Goal: Information Seeking & Learning: Learn about a topic

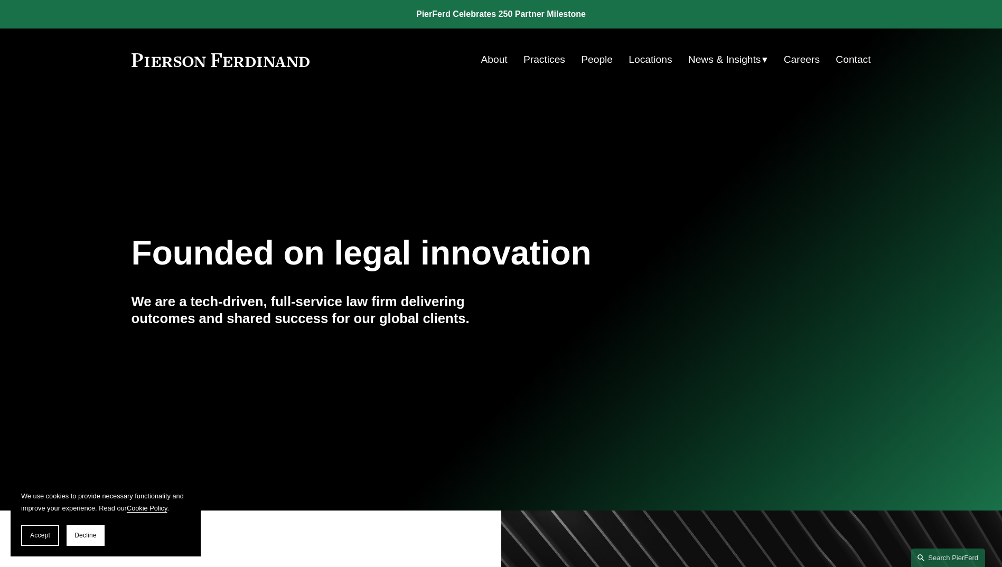
click at [600, 60] on link "People" at bounding box center [597, 60] width 32 height 20
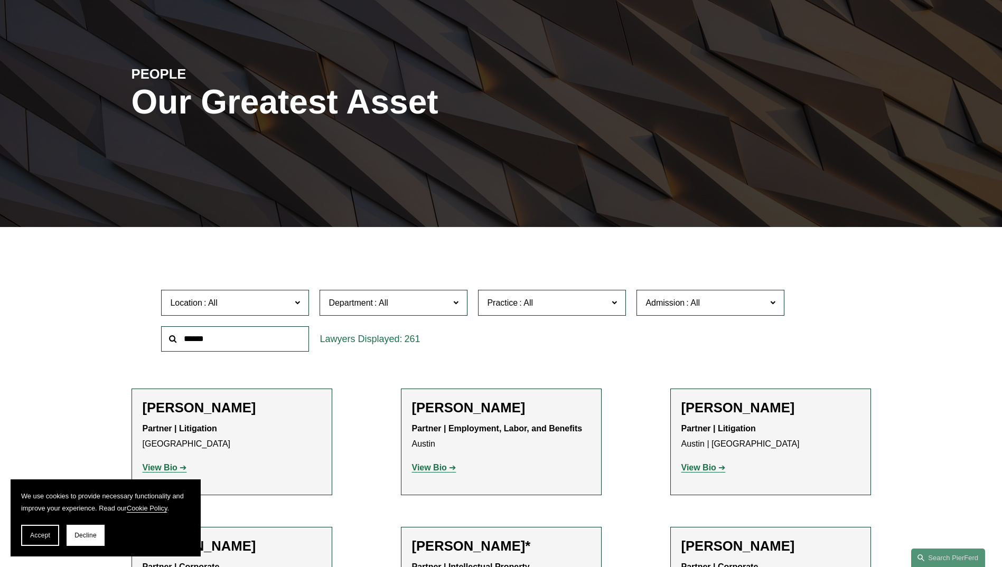
scroll to position [106, 0]
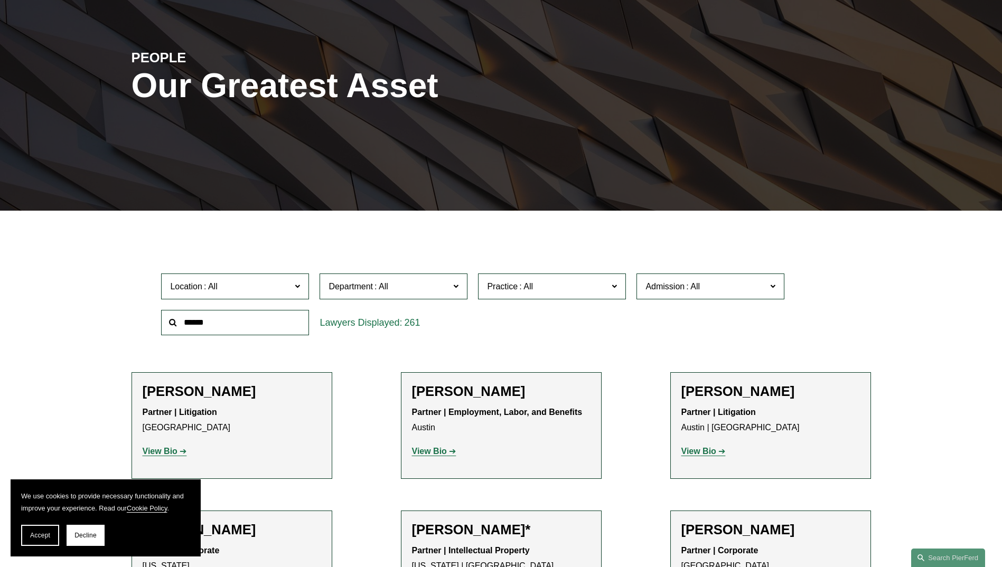
click at [239, 329] on input "text" at bounding box center [235, 323] width 148 height 26
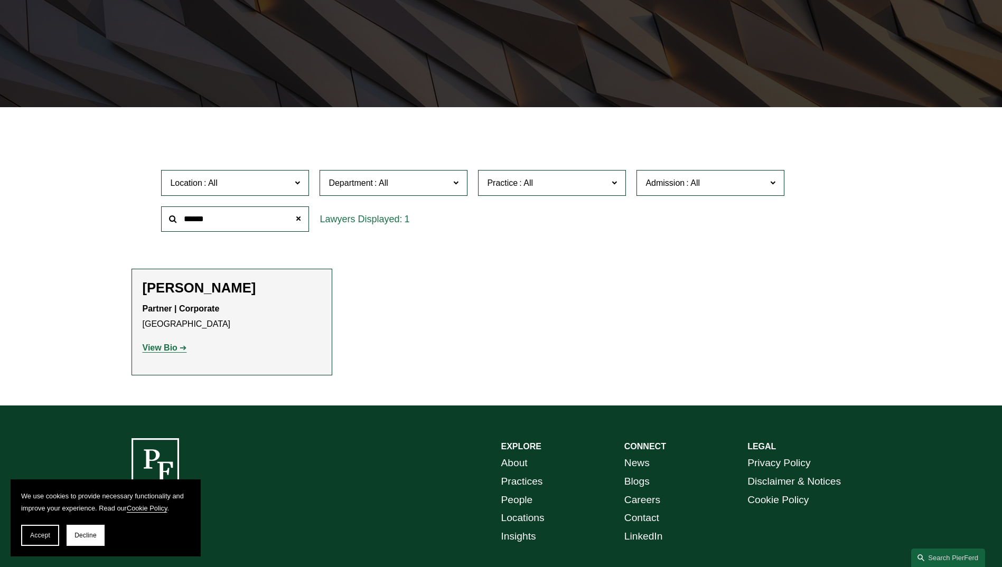
scroll to position [264, 0]
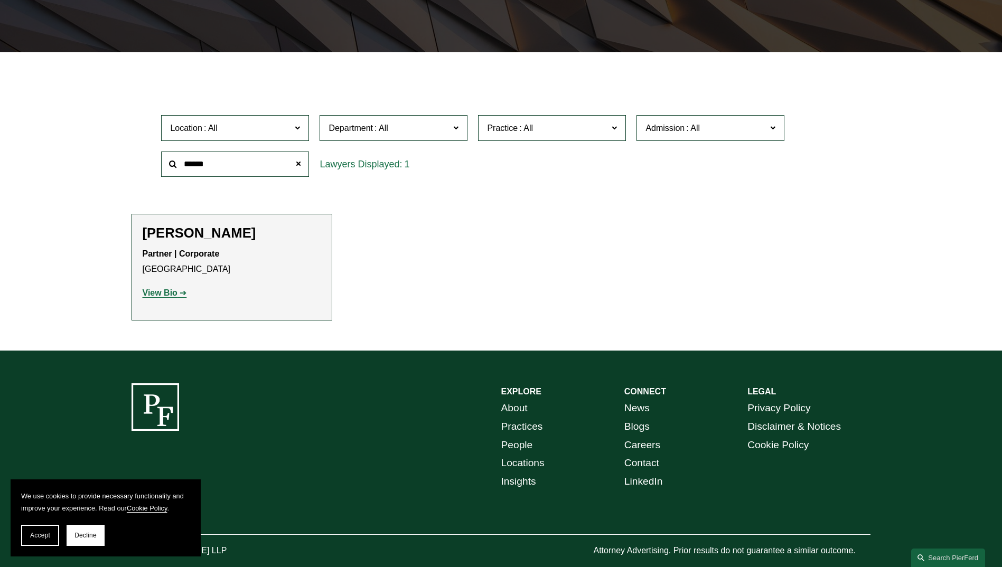
type input "******"
click at [165, 293] on strong "View Bio" at bounding box center [160, 292] width 35 height 9
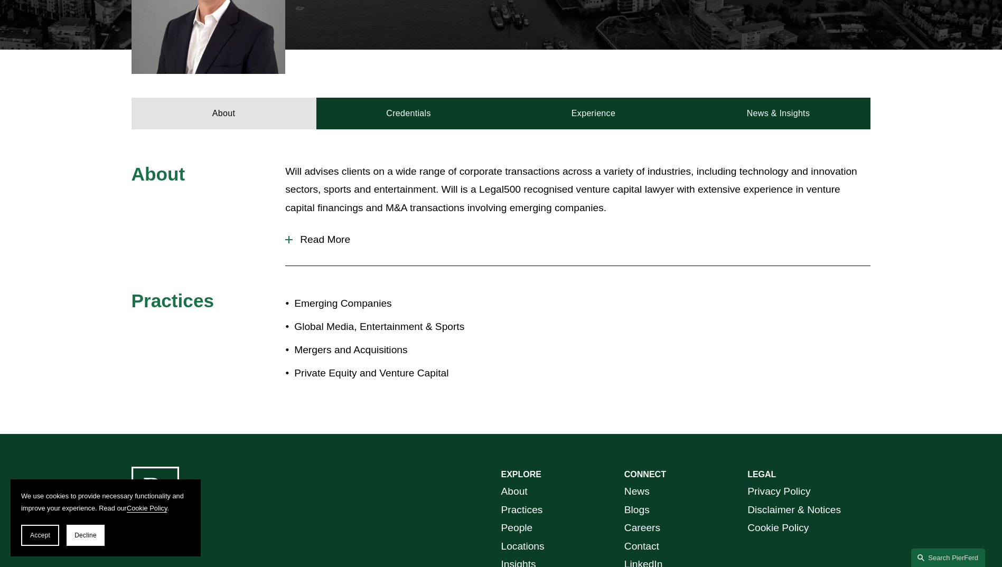
scroll to position [370, 0]
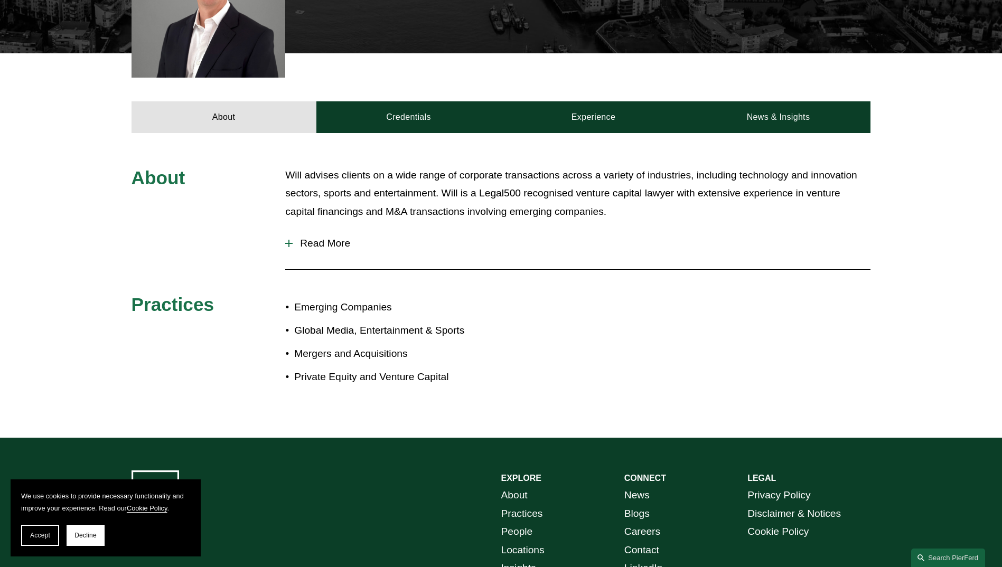
click at [312, 241] on span "Read More" at bounding box center [582, 244] width 578 height 12
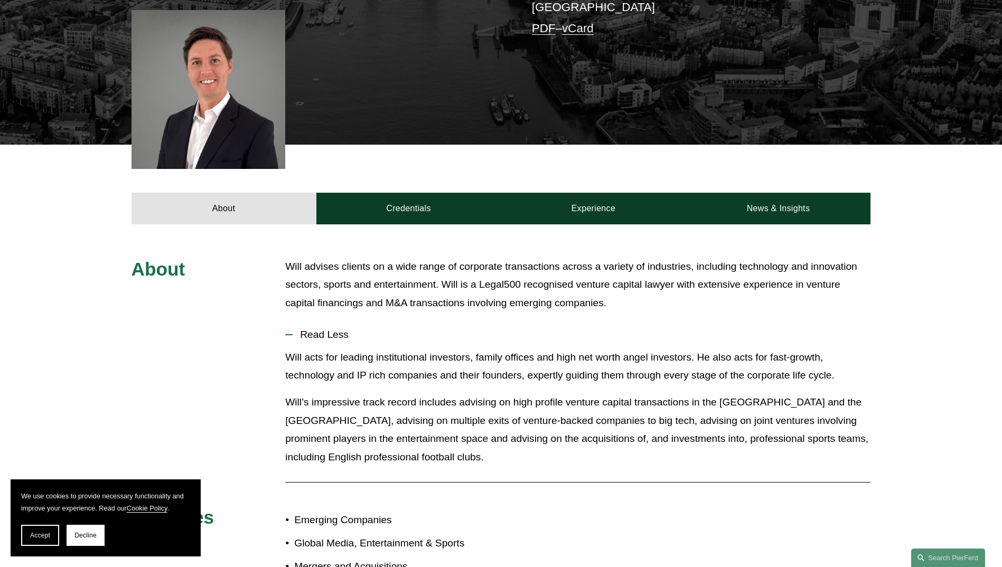
scroll to position [264, 0]
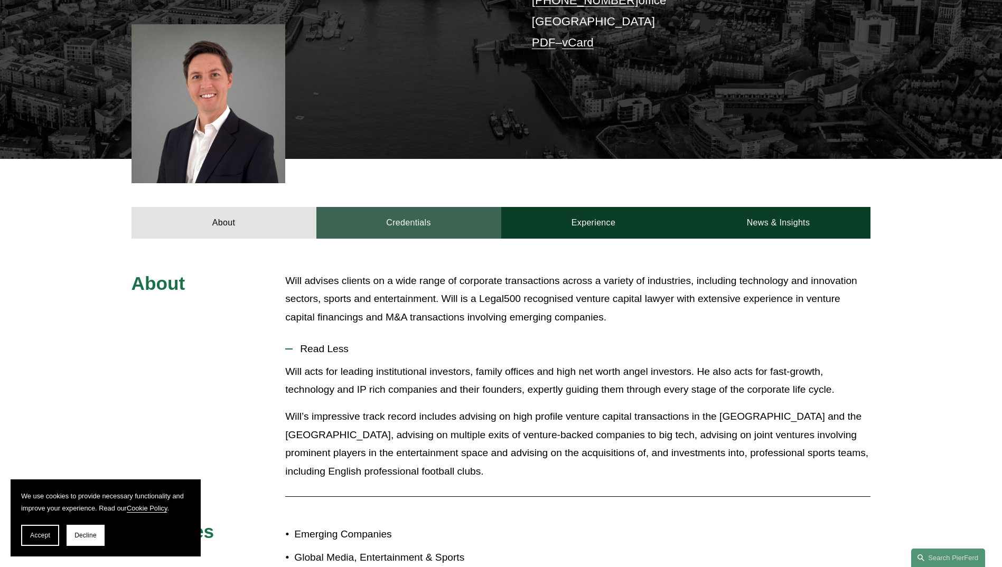
click at [411, 227] on link "Credentials" at bounding box center [408, 223] width 185 height 32
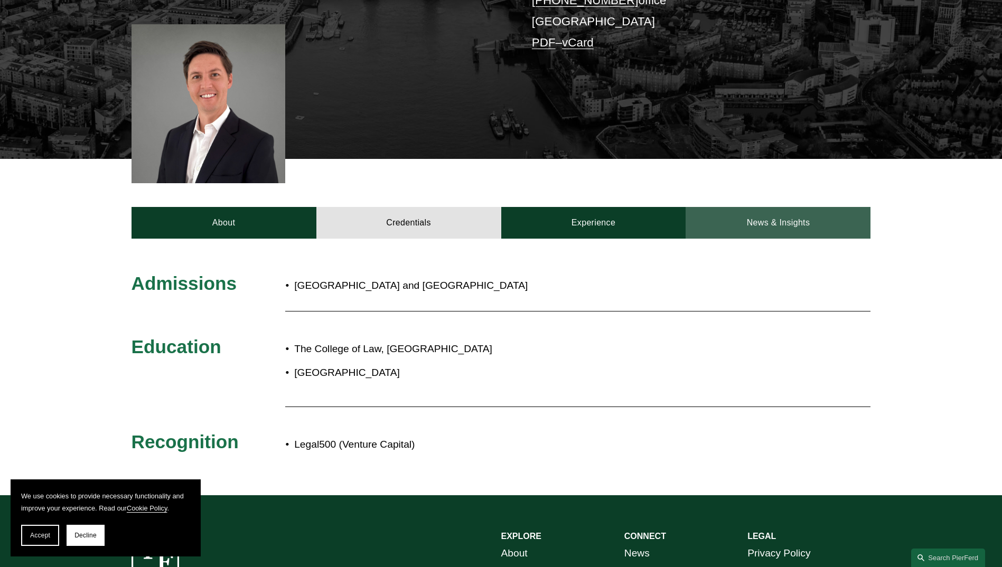
click at [785, 220] on link "News & Insights" at bounding box center [777, 223] width 185 height 32
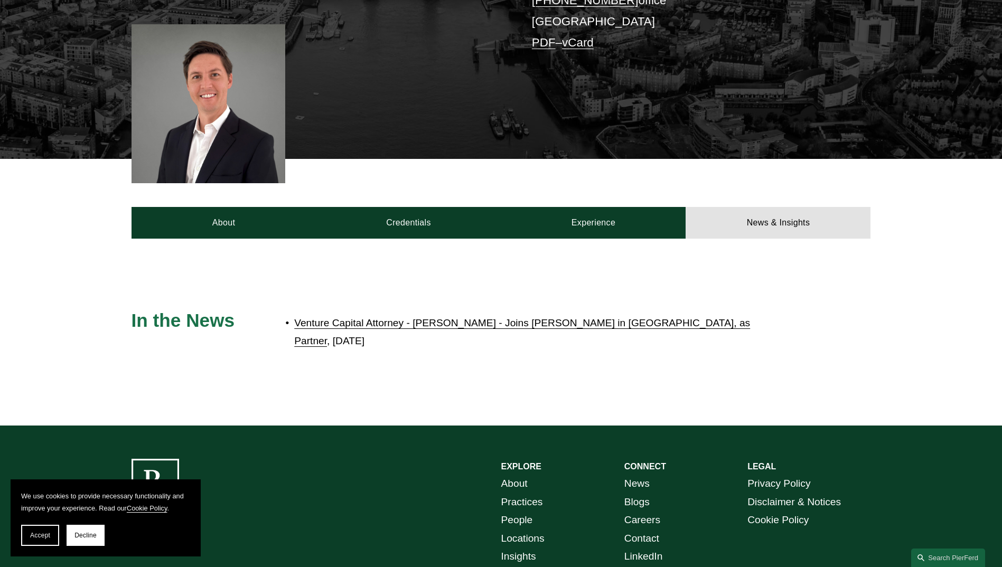
click at [548, 334] on link "Venture Capital Attorney - Will Parker - Joins Pierson Ferdinand in London, as …" at bounding box center [522, 332] width 456 height 30
